Goal: Task Accomplishment & Management: Manage account settings

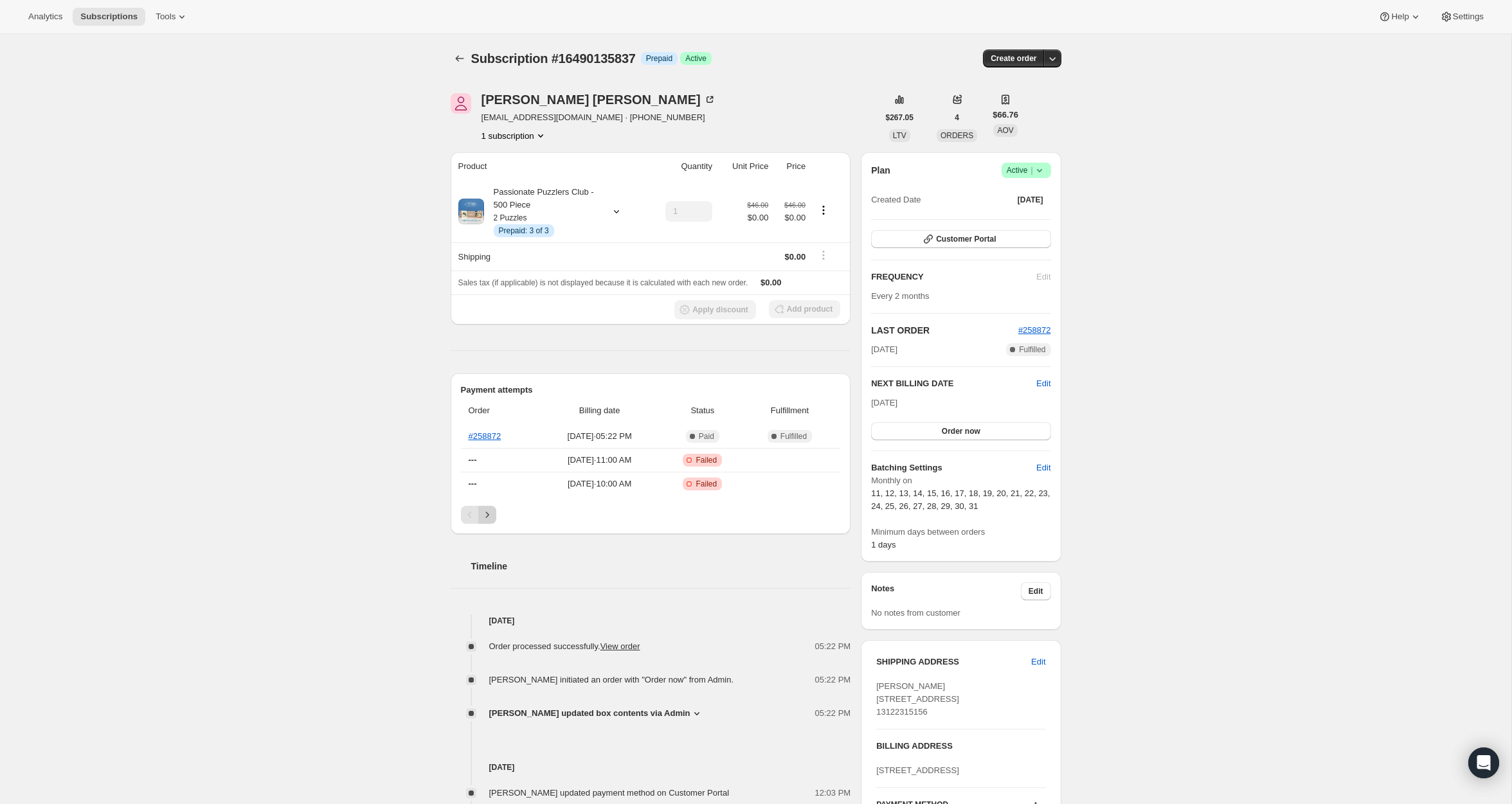
click at [490, 508] on icon "Next" at bounding box center [487, 515] width 13 height 13
click at [490, 503] on div "Order Billing date Status Fulfillment --- [DATE] · 01:00 PM Critical Incomplete…" at bounding box center [651, 451] width 380 height 109
click at [489, 508] on icon "Next" at bounding box center [487, 515] width 13 height 13
click at [490, 520] on button "Next" at bounding box center [487, 514] width 18 height 18
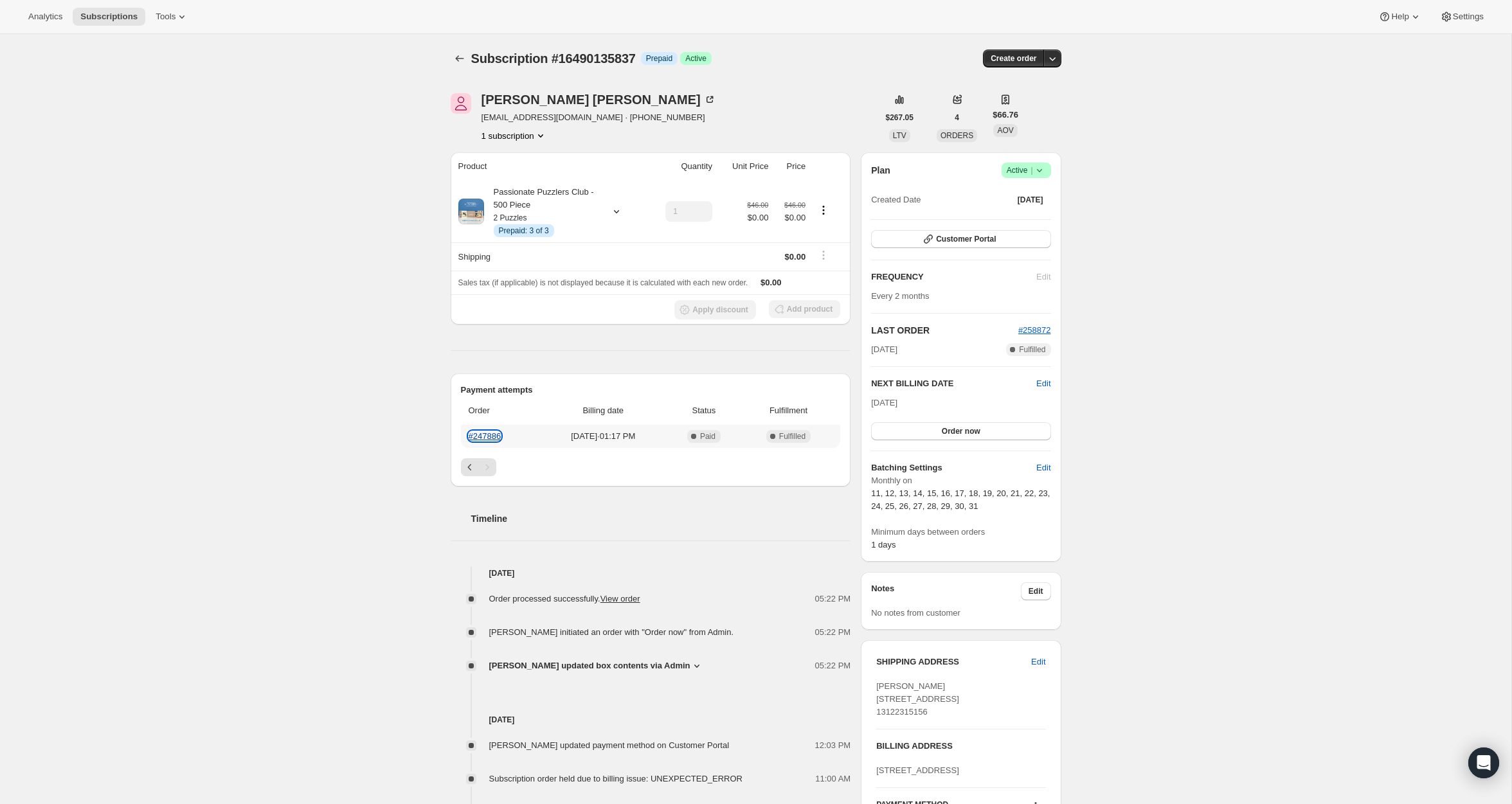
click at [482, 437] on link "#247886" at bounding box center [485, 437] width 33 height 10
click at [544, 215] on div "Passionate Puzzlers Club - 500 Piece 2 Puzzles Info Prepaid: 3 of 3" at bounding box center [542, 212] width 115 height 51
click at [572, 325] on button "Edit box" at bounding box center [541, 328] width 128 height 18
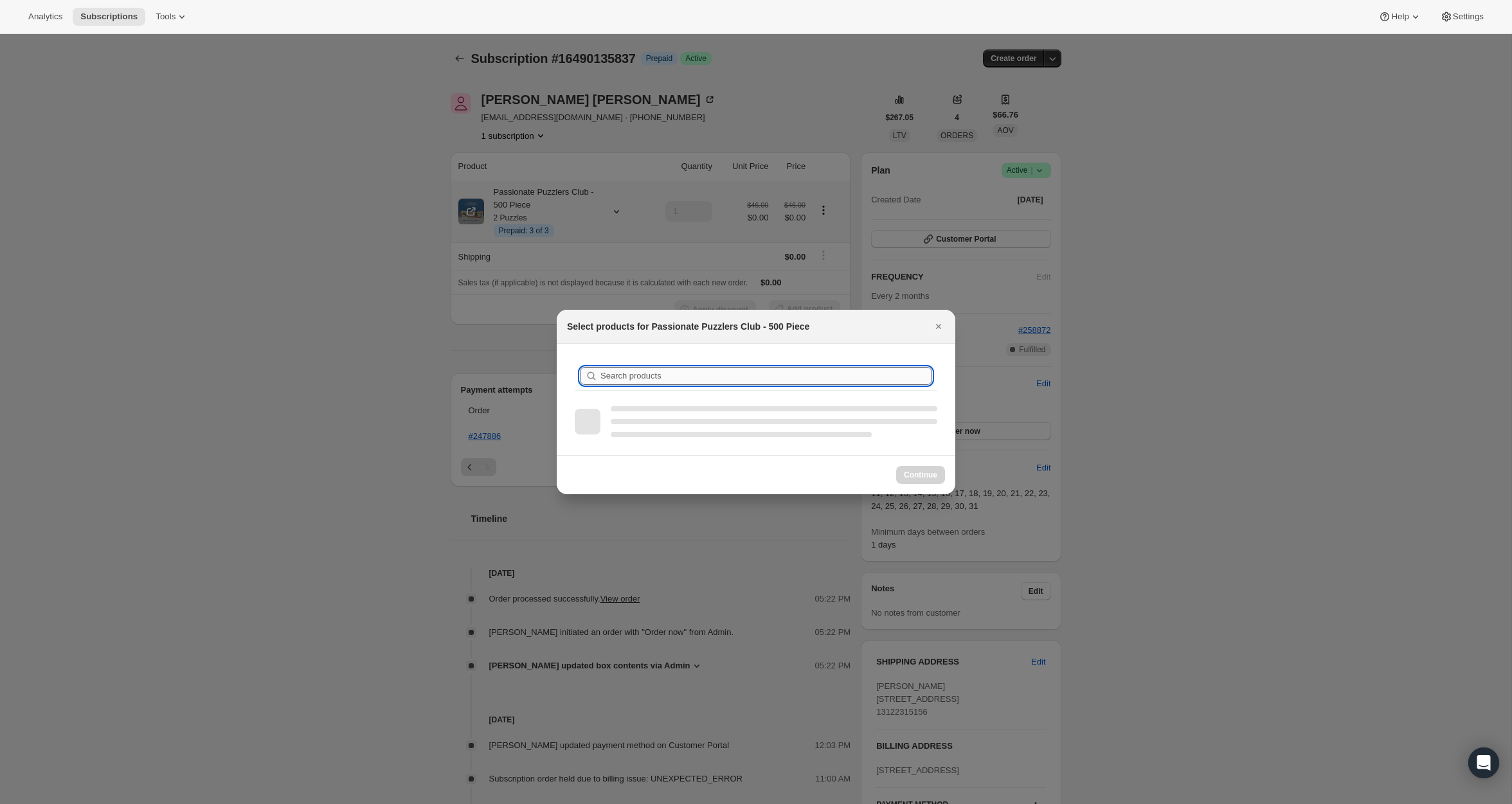
click at [631, 378] on input "Search products" at bounding box center [767, 375] width 332 height 18
paste input "[GEOGRAPHIC_DATA] and Liberty"
type input "[GEOGRAPHIC_DATA] and Liberty"
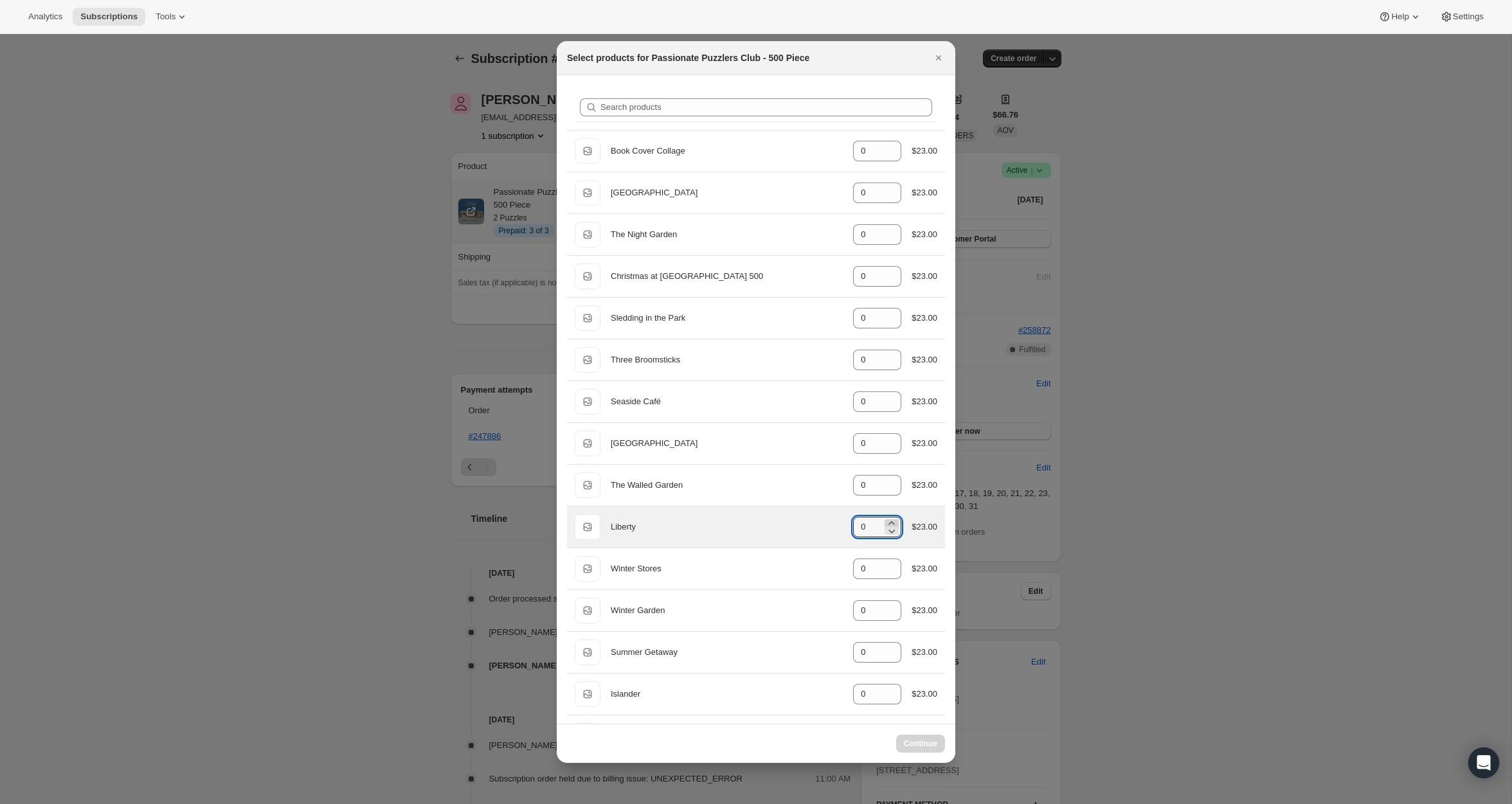
click at [891, 520] on icon ":rqe:" at bounding box center [892, 523] width 13 height 13
type input "0"
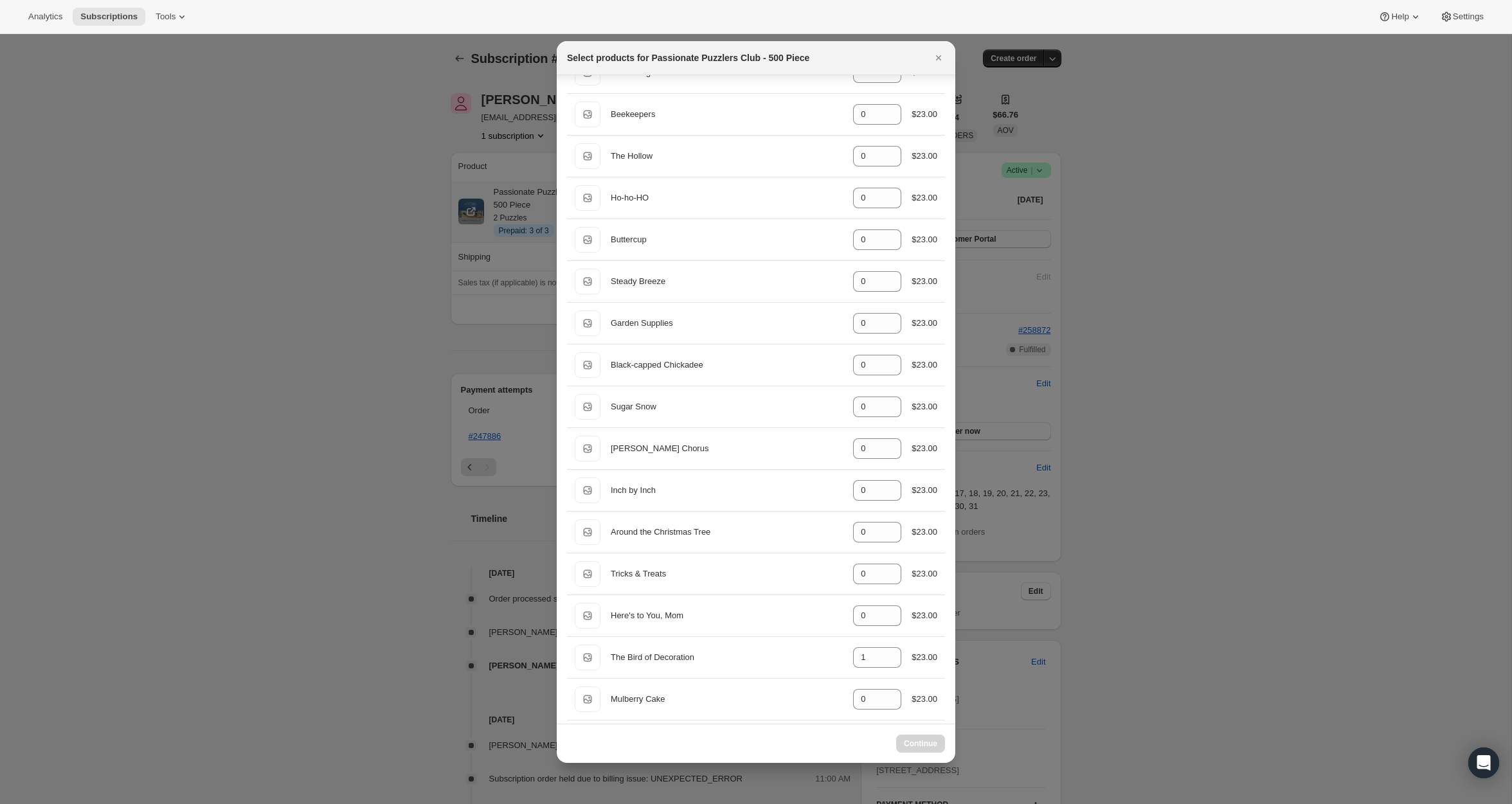
scroll to position [1663, 0]
click at [890, 622] on icon ":rqe:" at bounding box center [892, 623] width 6 height 4
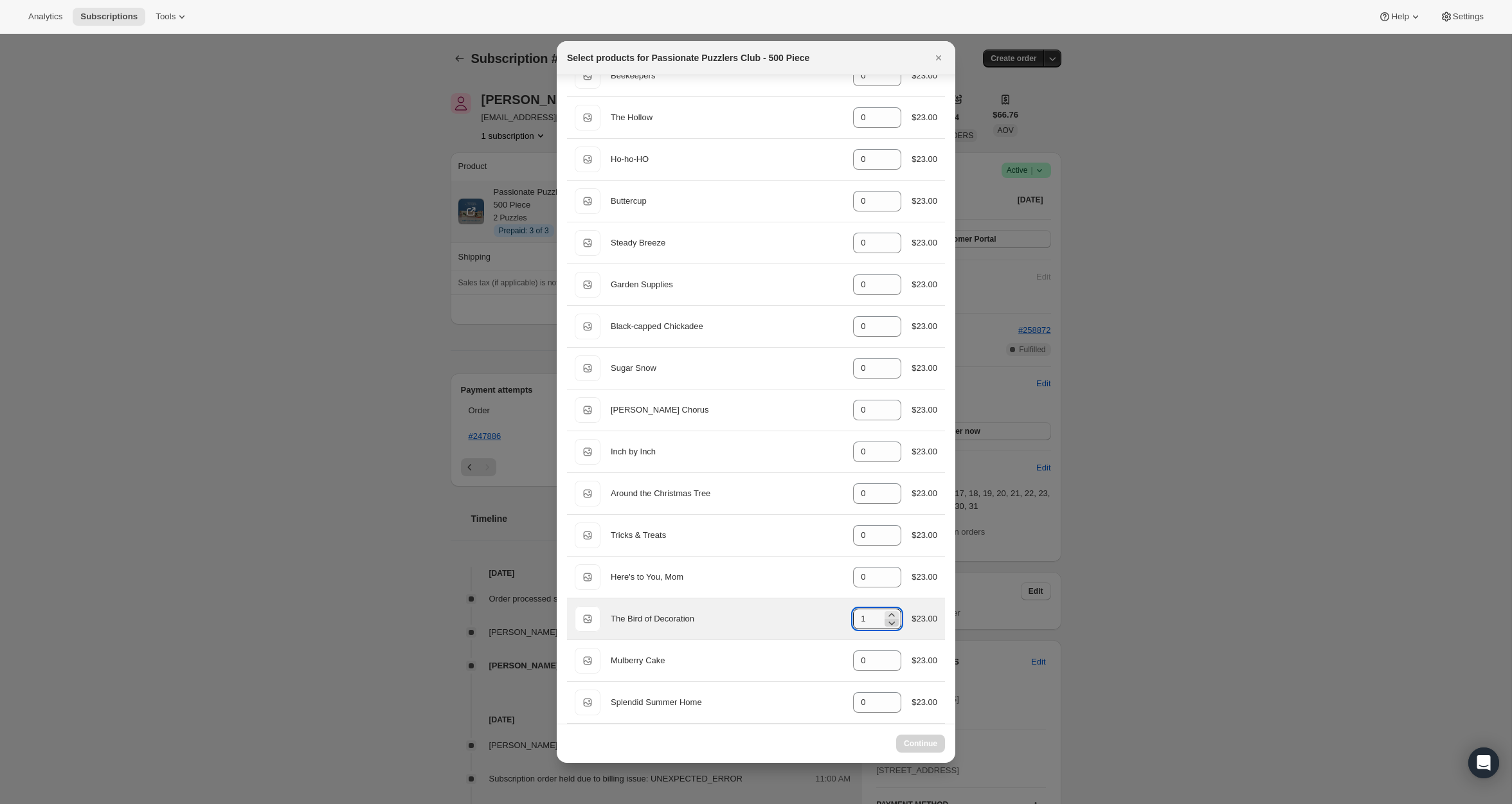
click at [890, 622] on icon ":rqe:" at bounding box center [892, 623] width 6 height 4
type input "1"
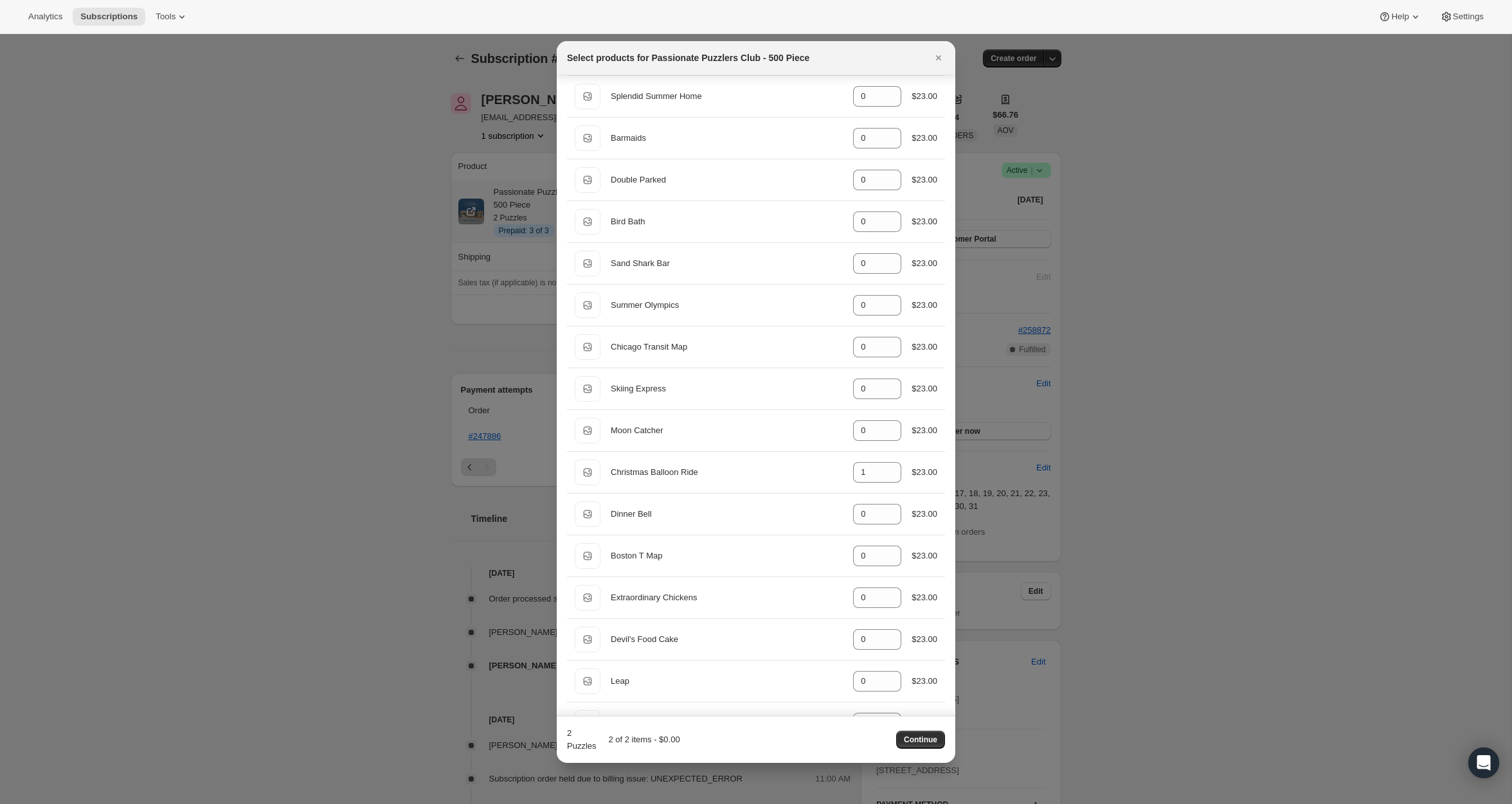
scroll to position [2265, 0]
click at [890, 473] on icon ":rqe:" at bounding box center [892, 479] width 13 height 13
type input "0"
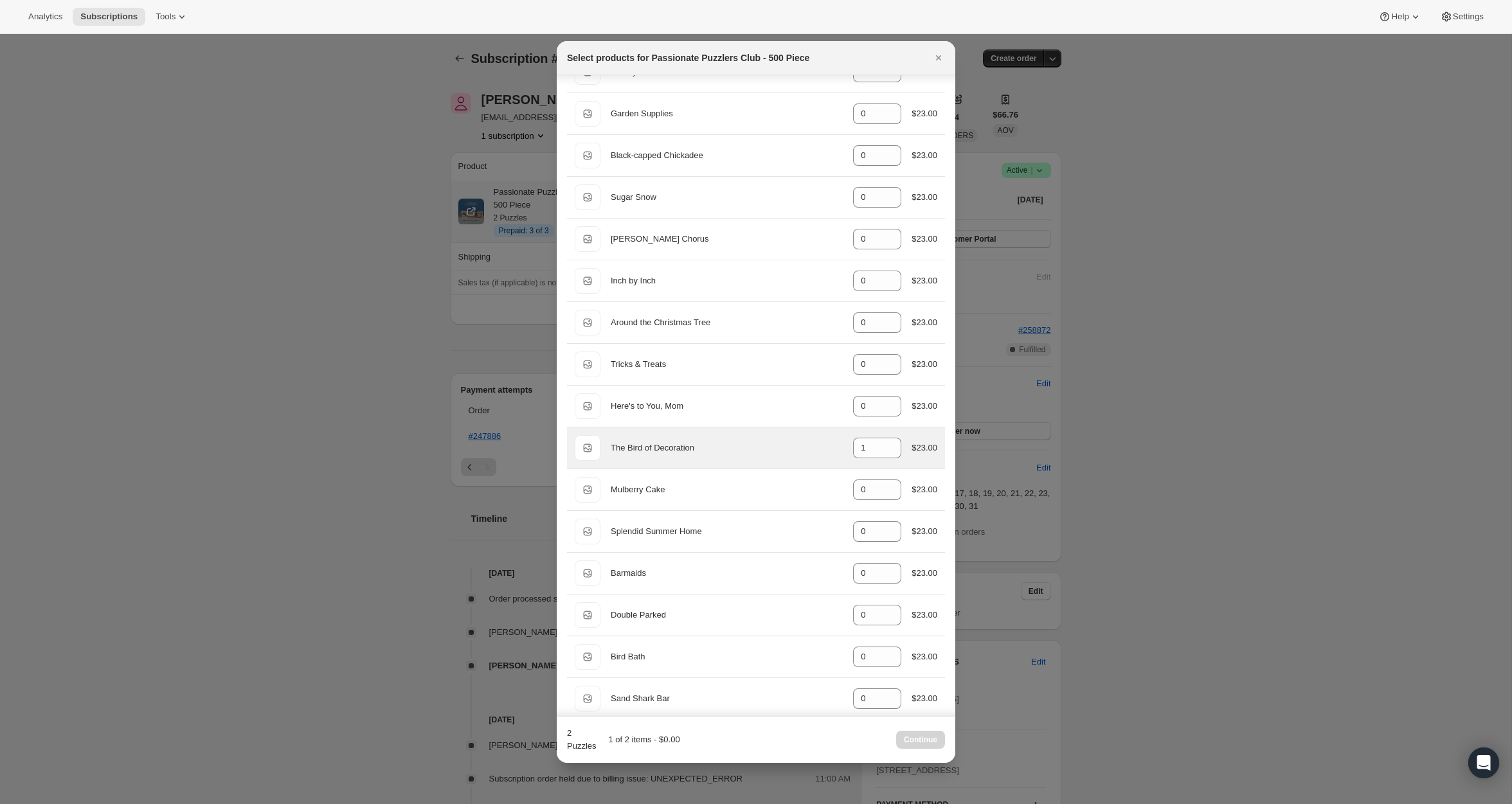
scroll to position [1833, 0]
click at [893, 447] on icon ":rqe:" at bounding box center [892, 452] width 13 height 13
type input "0"
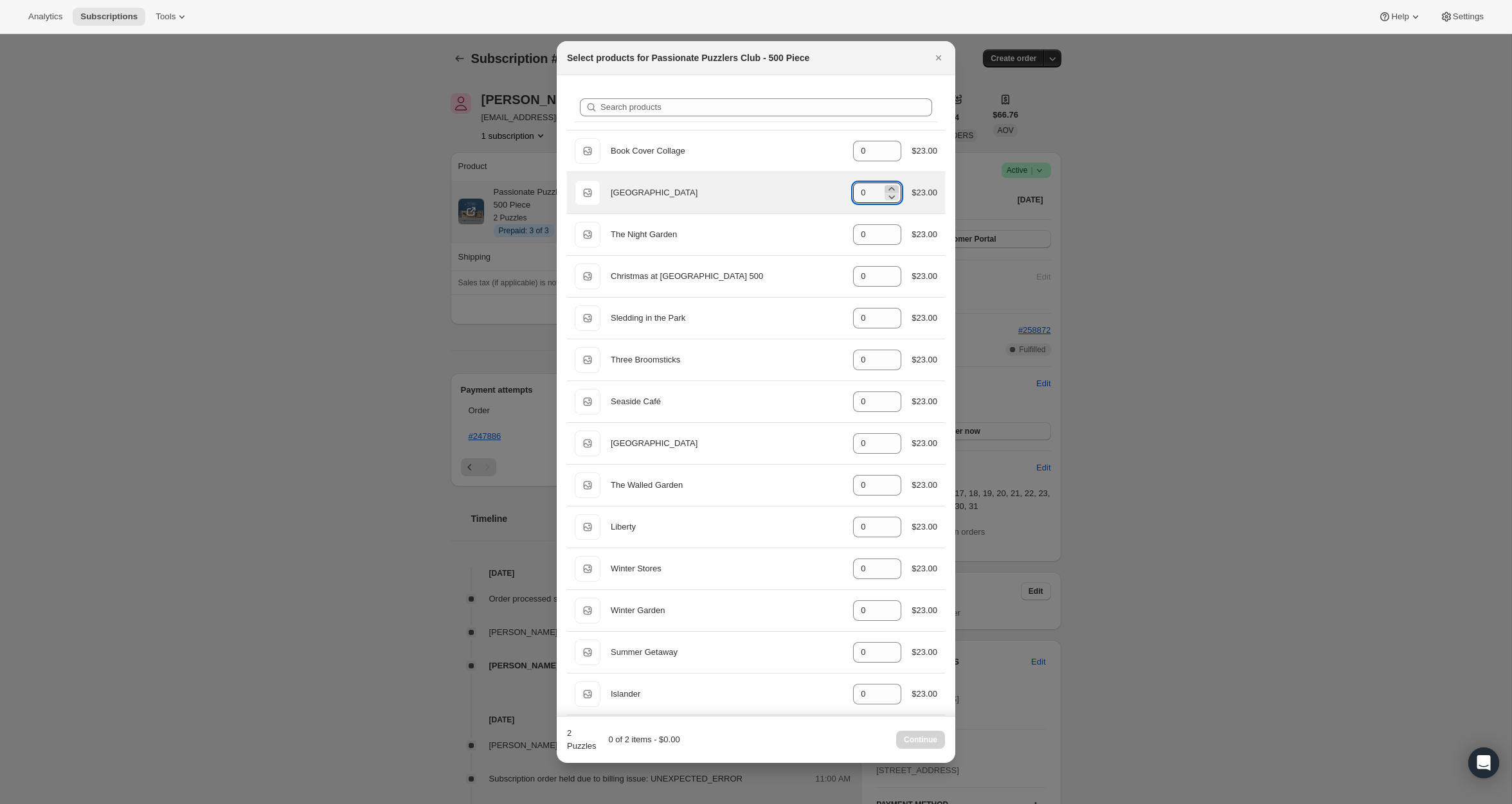
click at [889, 188] on icon ":rqe:" at bounding box center [892, 189] width 13 height 13
type input "1"
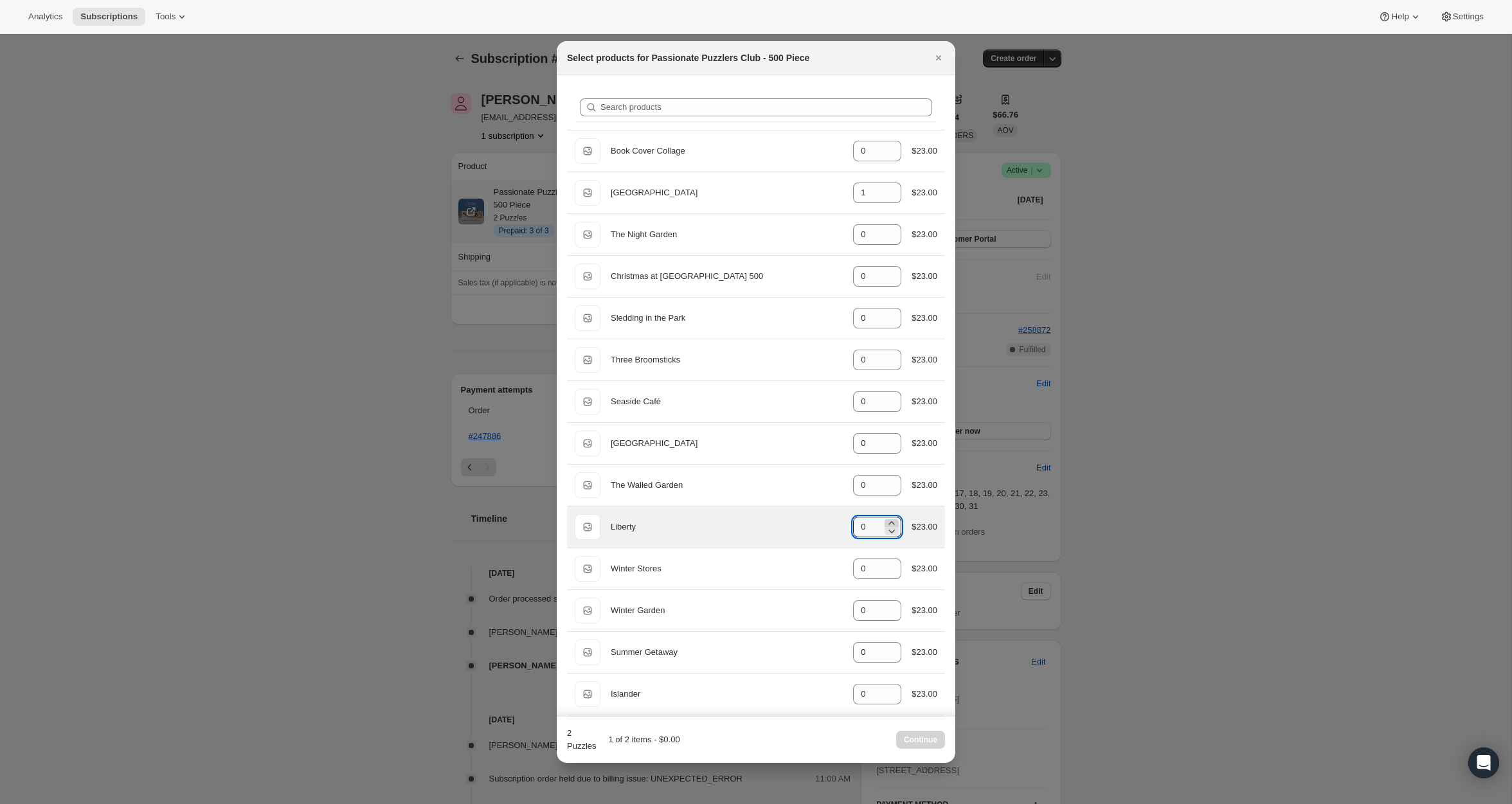
click at [892, 520] on icon ":rqe:" at bounding box center [892, 523] width 13 height 13
type input "1"
click at [911, 736] on span "Continue" at bounding box center [921, 739] width 33 height 10
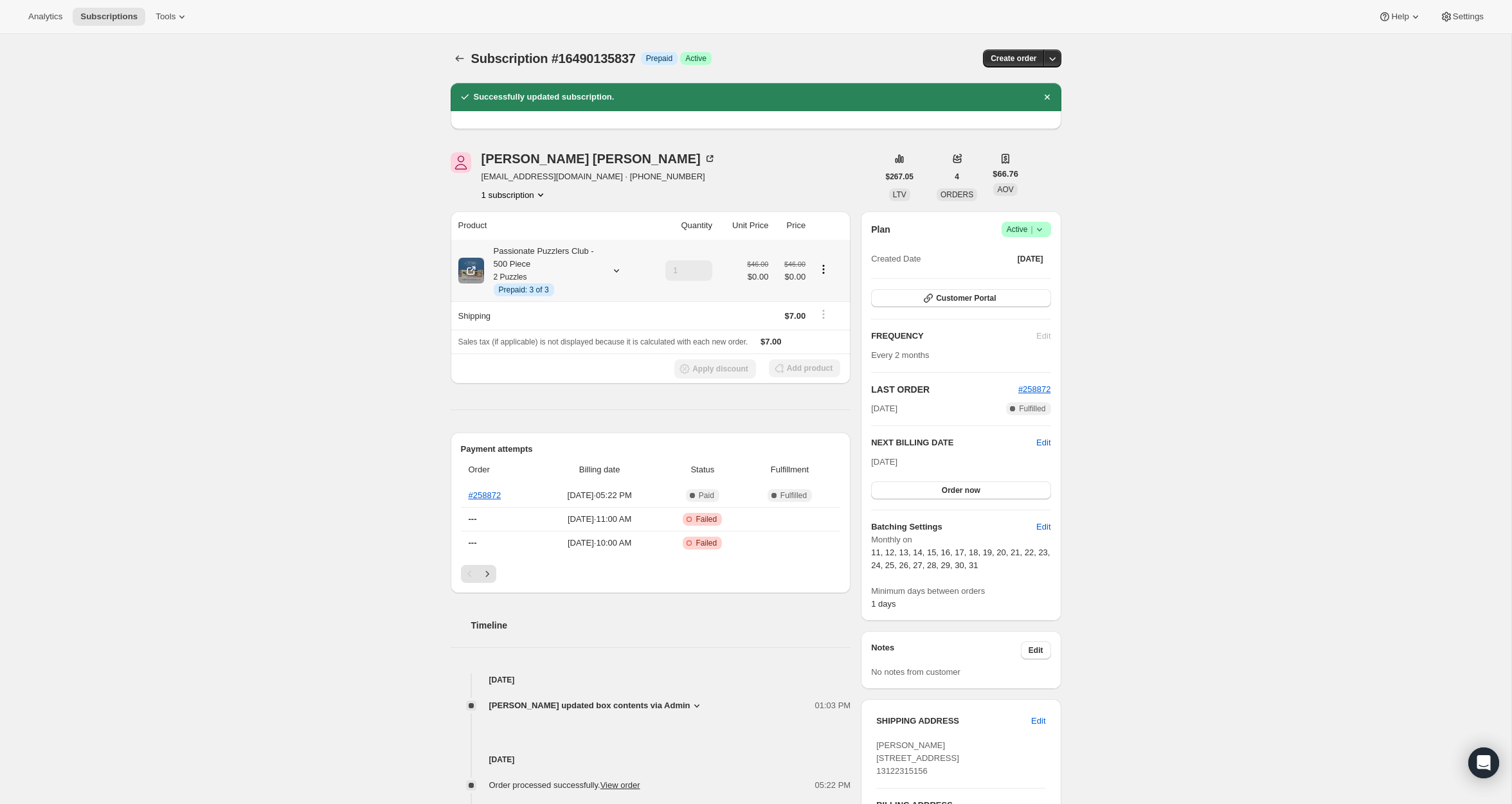
click at [544, 291] on span "Prepaid: 3 of 3" at bounding box center [524, 290] width 50 height 10
click at [1004, 53] on span "Create order" at bounding box center [1014, 58] width 46 height 10
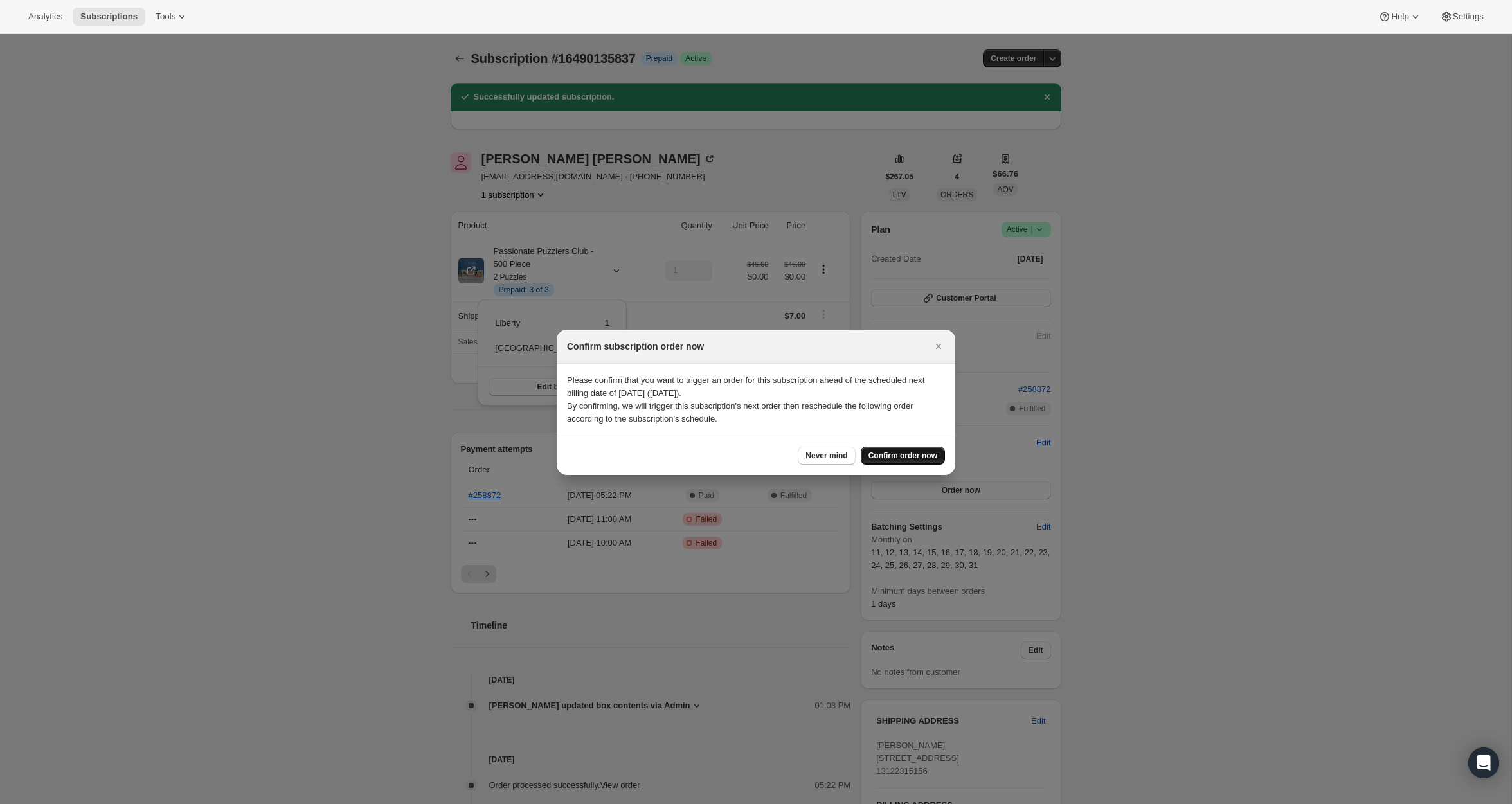
click at [891, 457] on span "Confirm order now" at bounding box center [903, 456] width 69 height 10
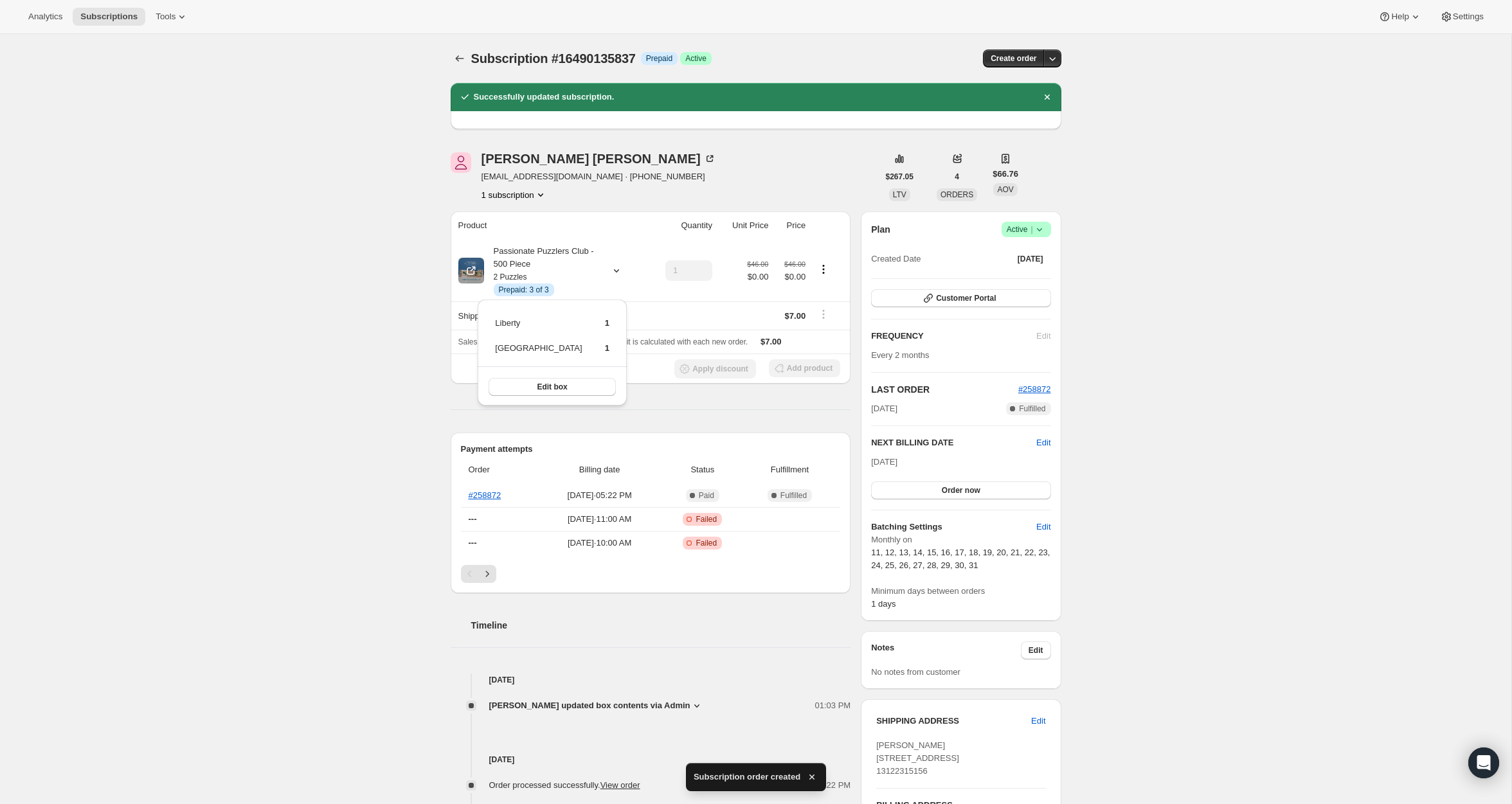
click at [281, 372] on div "Subscription #16490135837. This page is ready Subscription #16490135837 Info Pr…" at bounding box center [756, 718] width 1512 height 1368
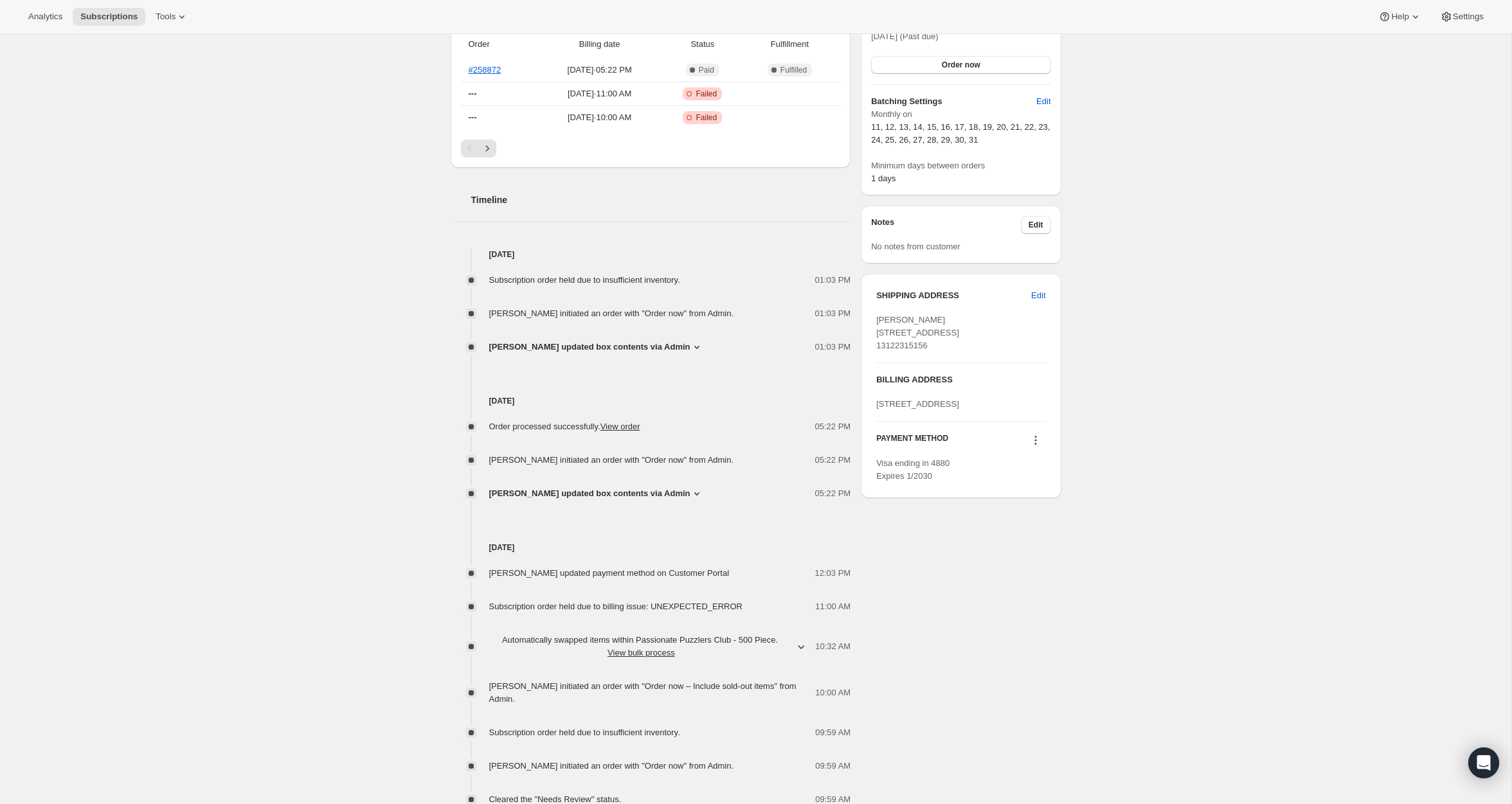
scroll to position [596, 0]
